Goal: Check status: Check status

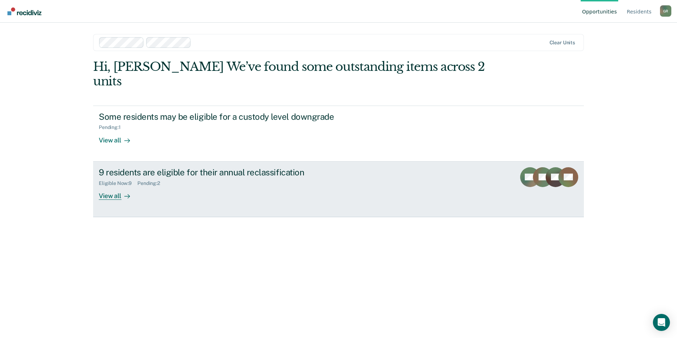
click at [117, 186] on div "View all" at bounding box center [119, 193] width 40 height 14
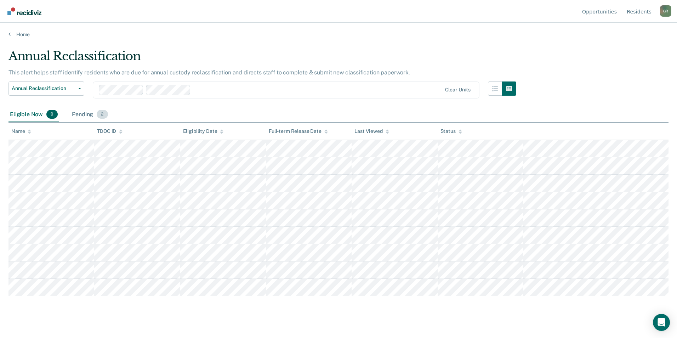
click at [90, 119] on div "Pending 2" at bounding box center [90, 115] width 39 height 16
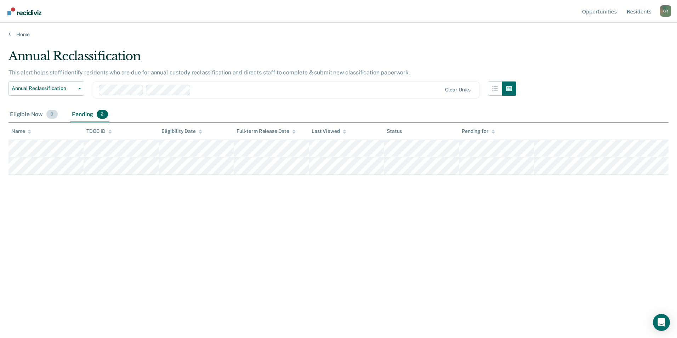
click at [36, 114] on div "Eligible Now 9" at bounding box center [34, 115] width 51 height 16
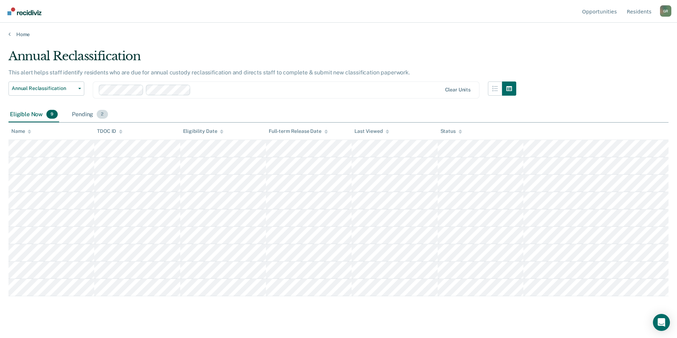
click at [84, 113] on div "Pending 2" at bounding box center [90, 115] width 39 height 16
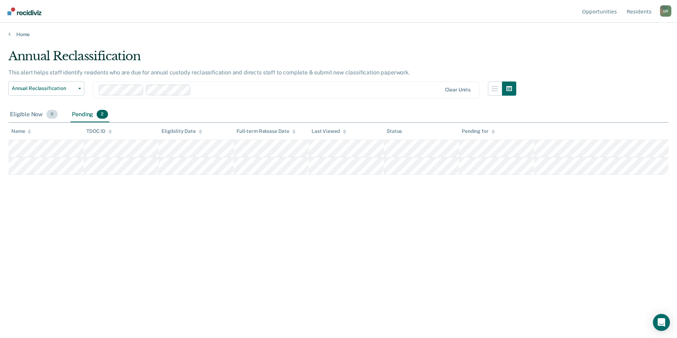
click at [29, 117] on div "Eligible Now 9" at bounding box center [34, 115] width 51 height 16
